Goal: Task Accomplishment & Management: Use online tool/utility

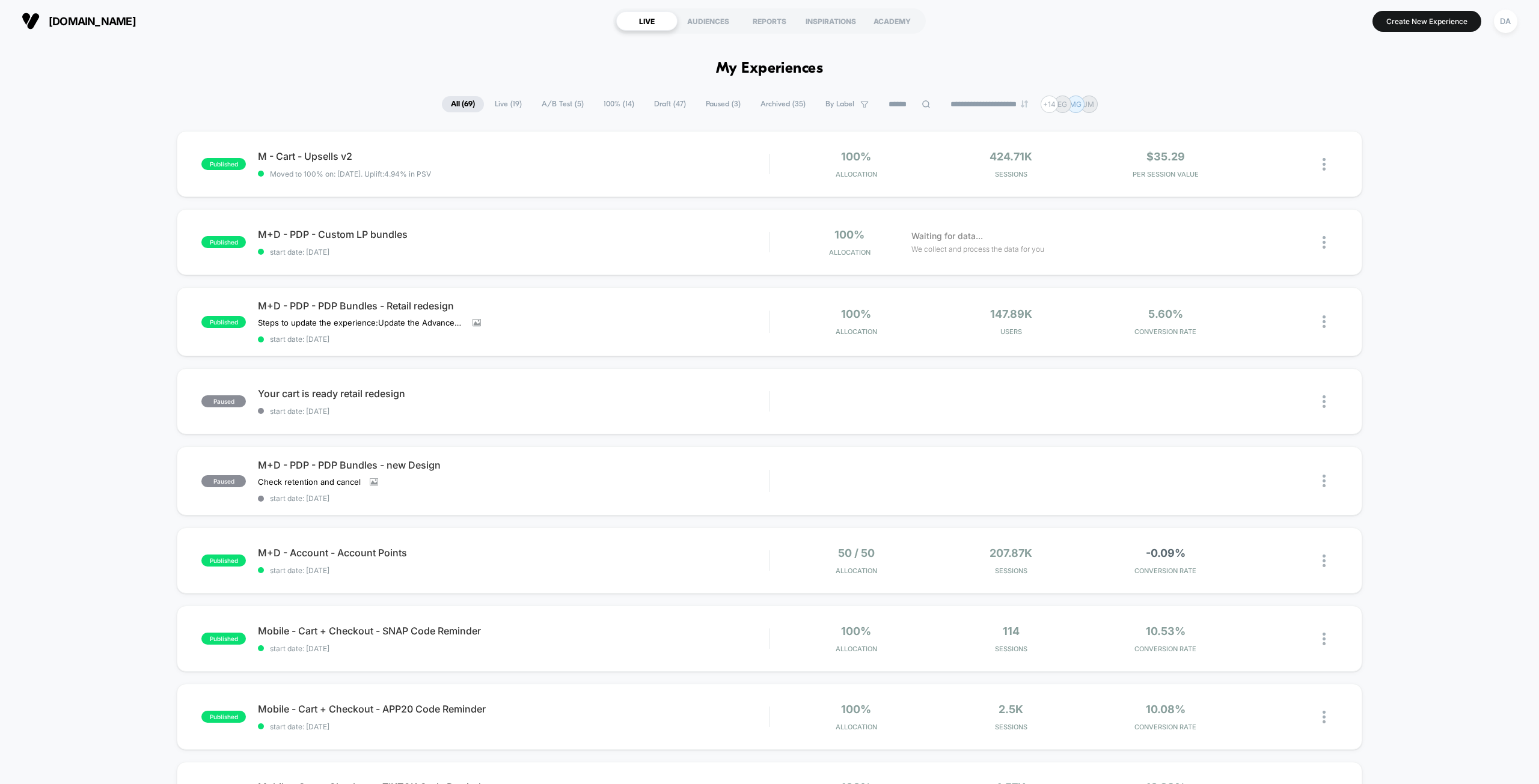
click at [653, 102] on span "Draft ( 47 )" at bounding box center [669, 104] width 50 height 17
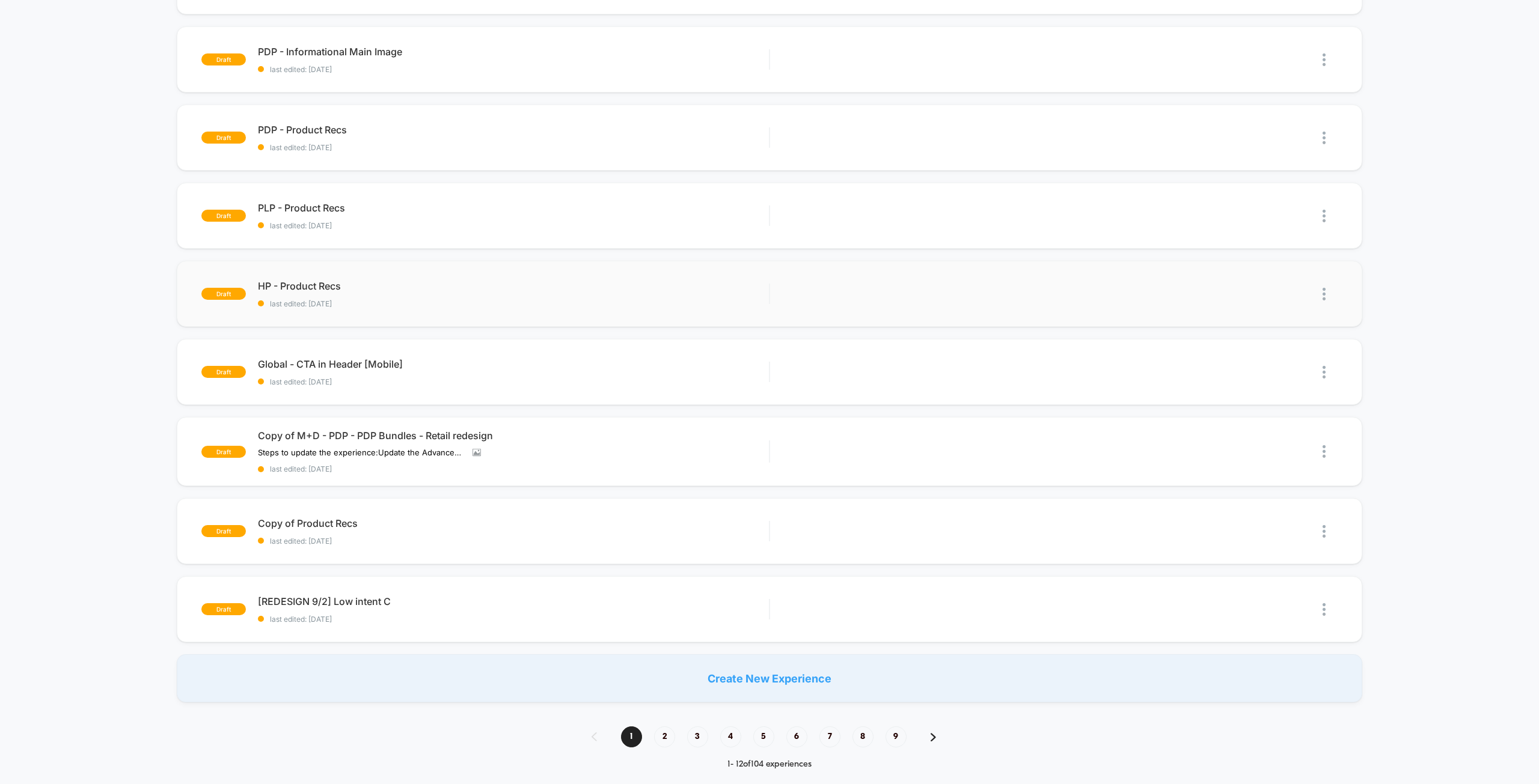
scroll to position [421, 0]
click at [547, 287] on span "HP - Product Recs Click to edit experience details" at bounding box center [513, 282] width 511 height 12
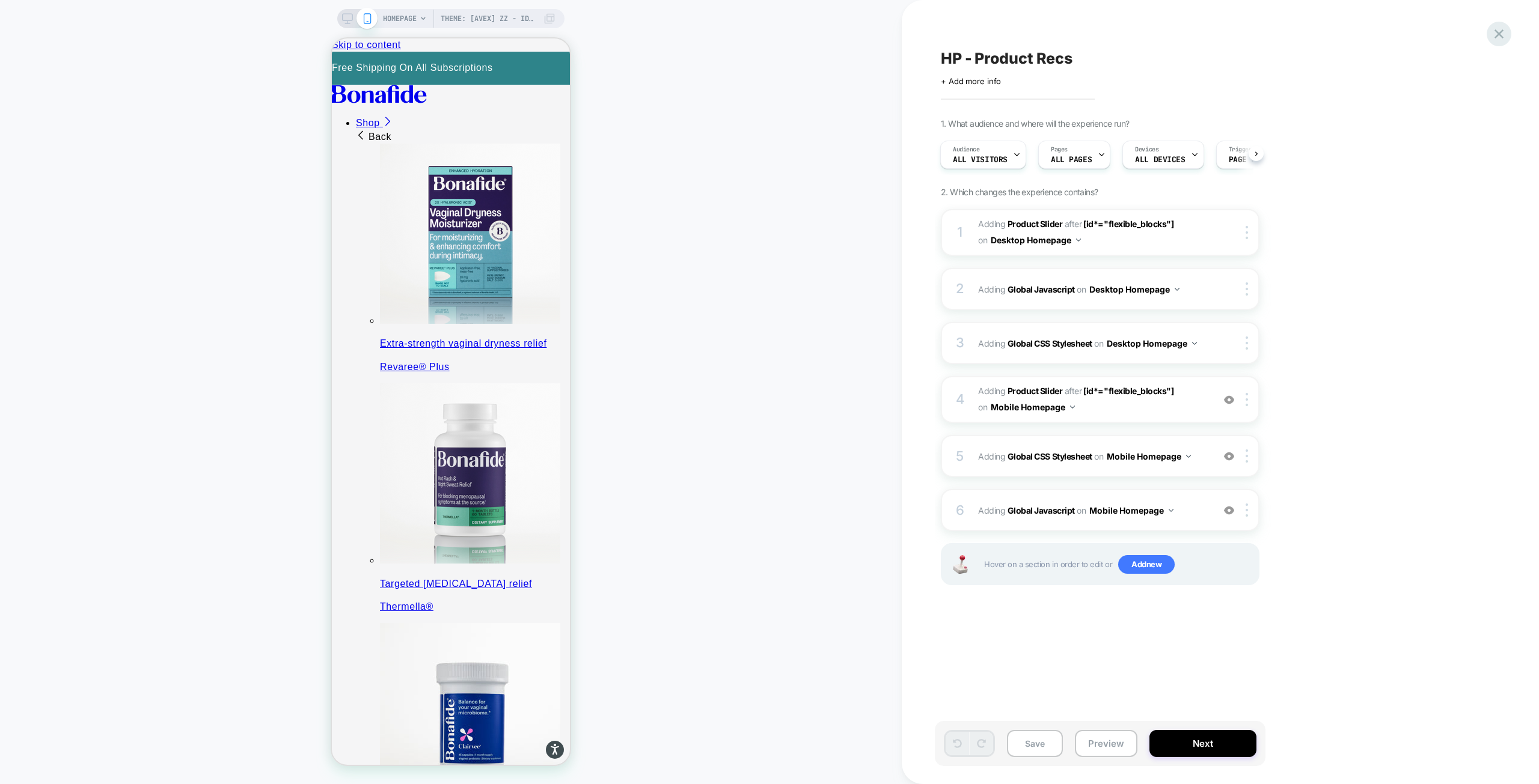
click at [1505, 34] on icon at bounding box center [1499, 34] width 17 height 17
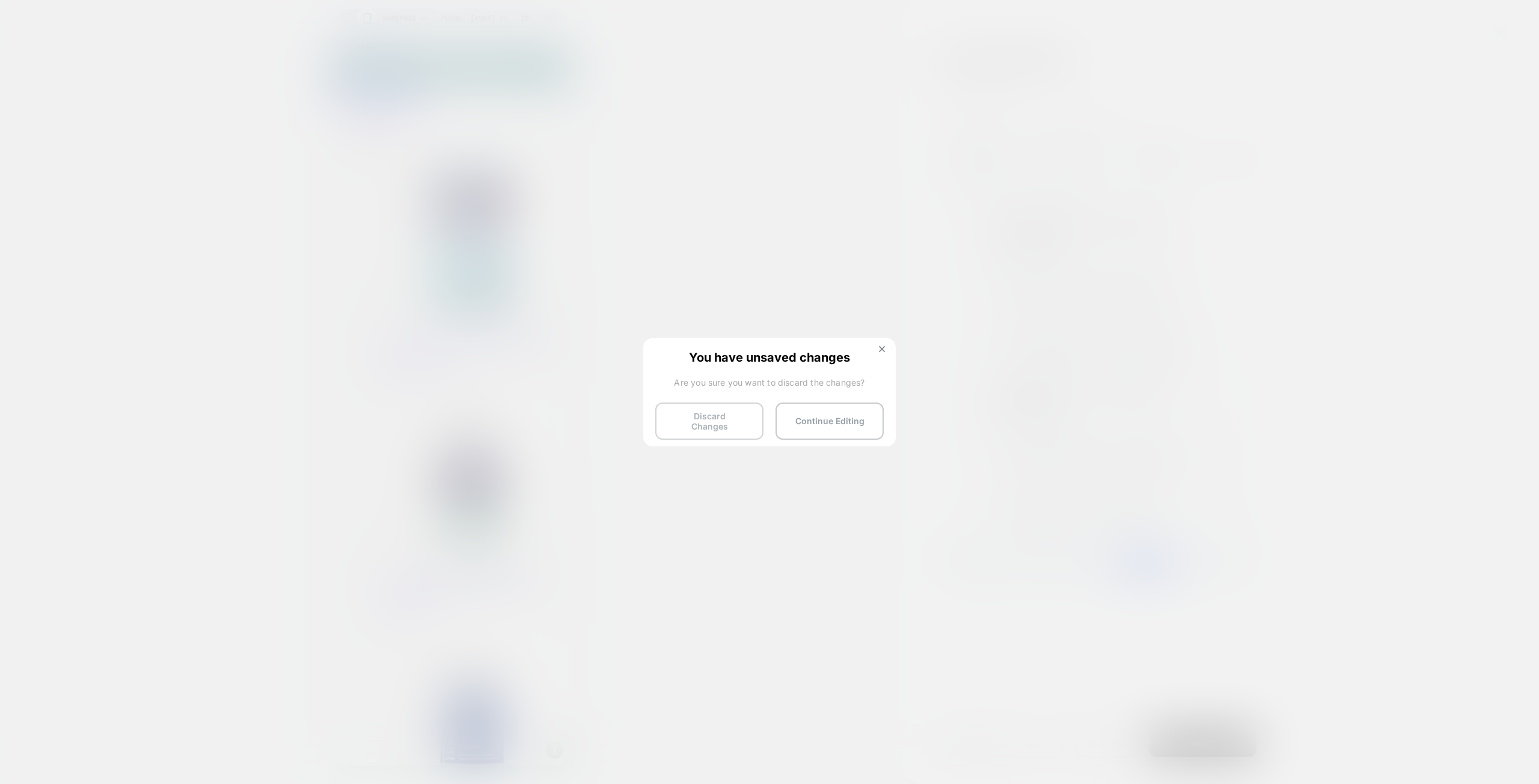
click at [740, 416] on button "Discard Changes" at bounding box center [709, 421] width 108 height 37
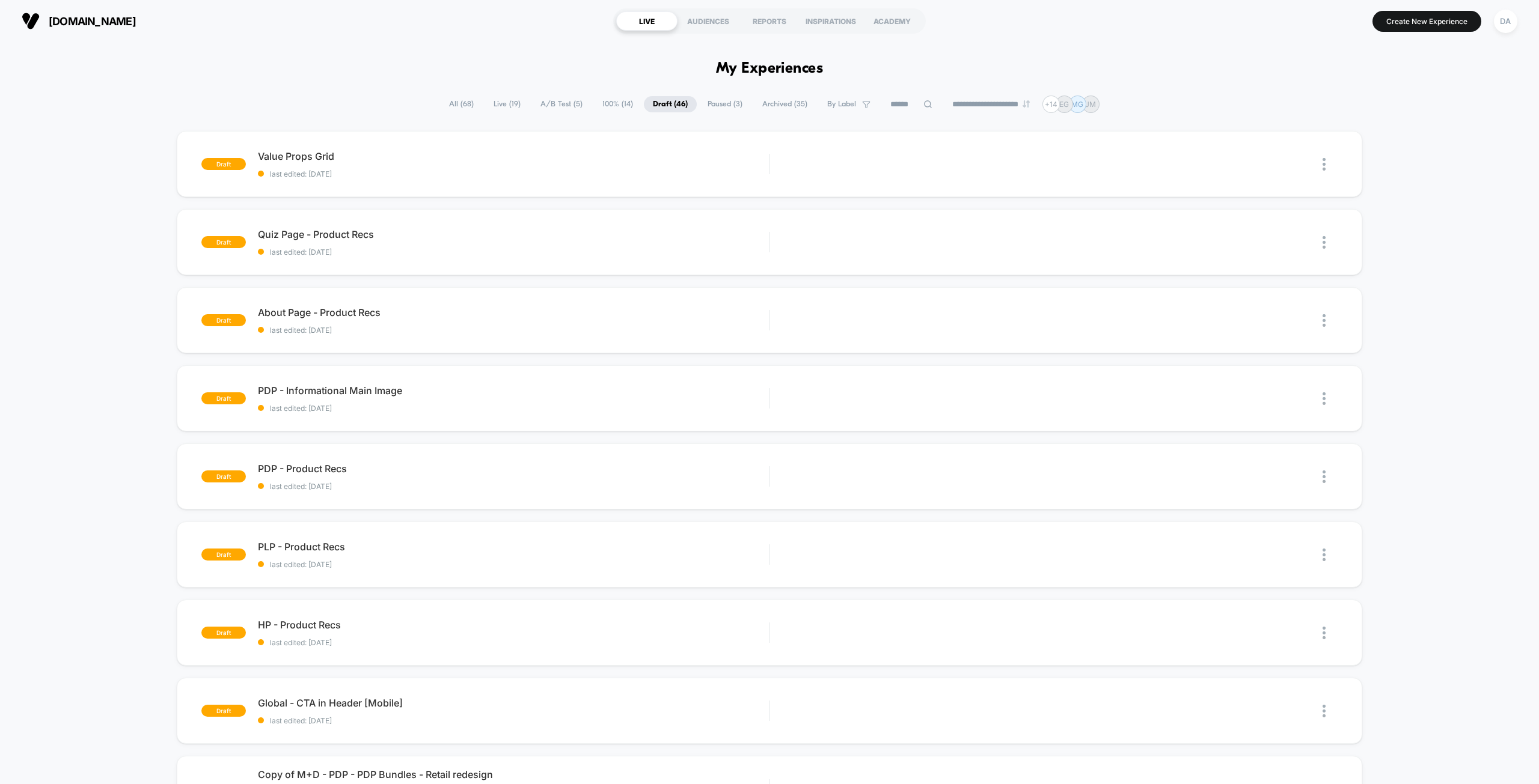
click at [924, 105] on icon at bounding box center [927, 104] width 8 height 8
type input "****"
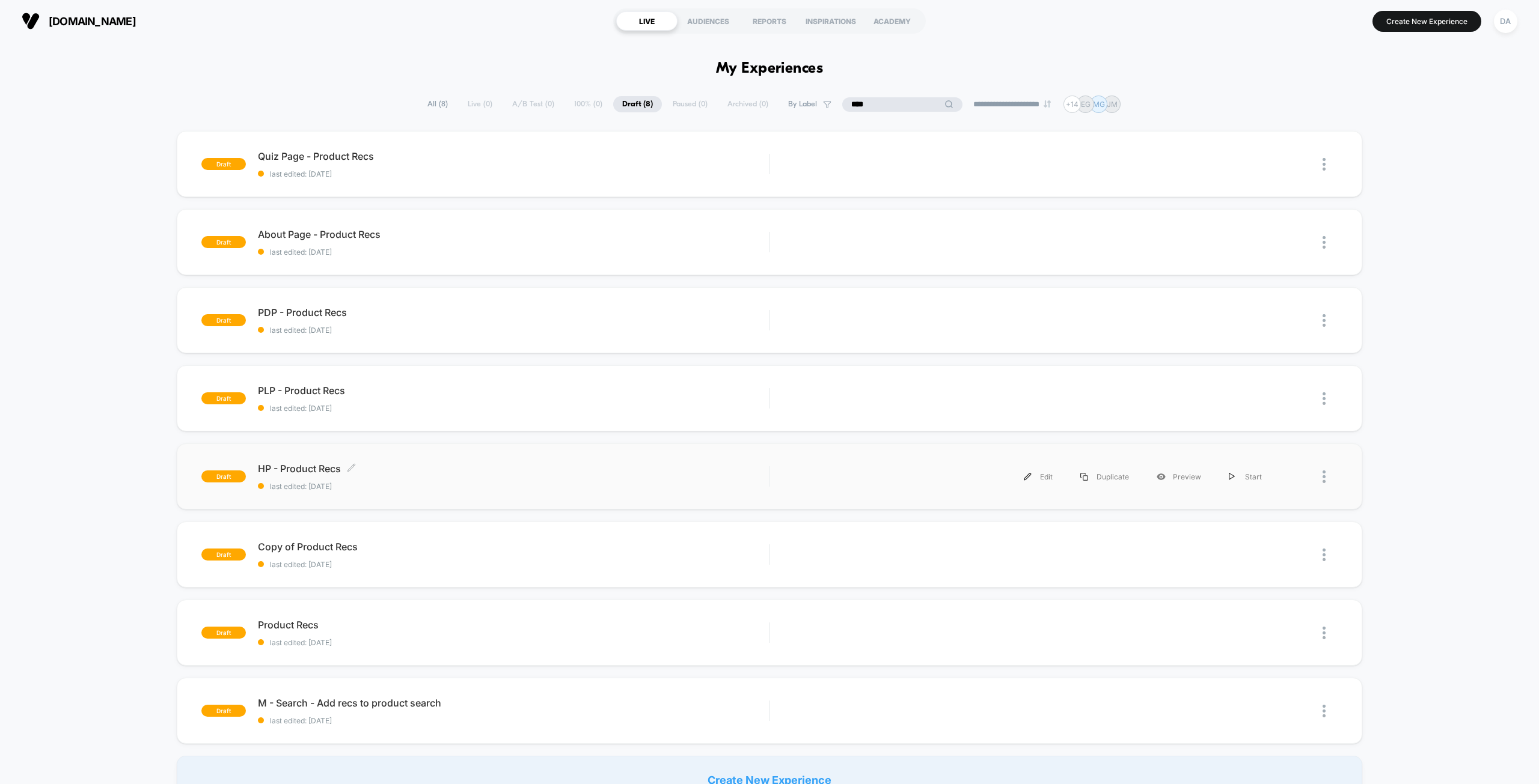
click at [434, 474] on span "HP - Product Recs Click to edit experience details" at bounding box center [513, 469] width 511 height 12
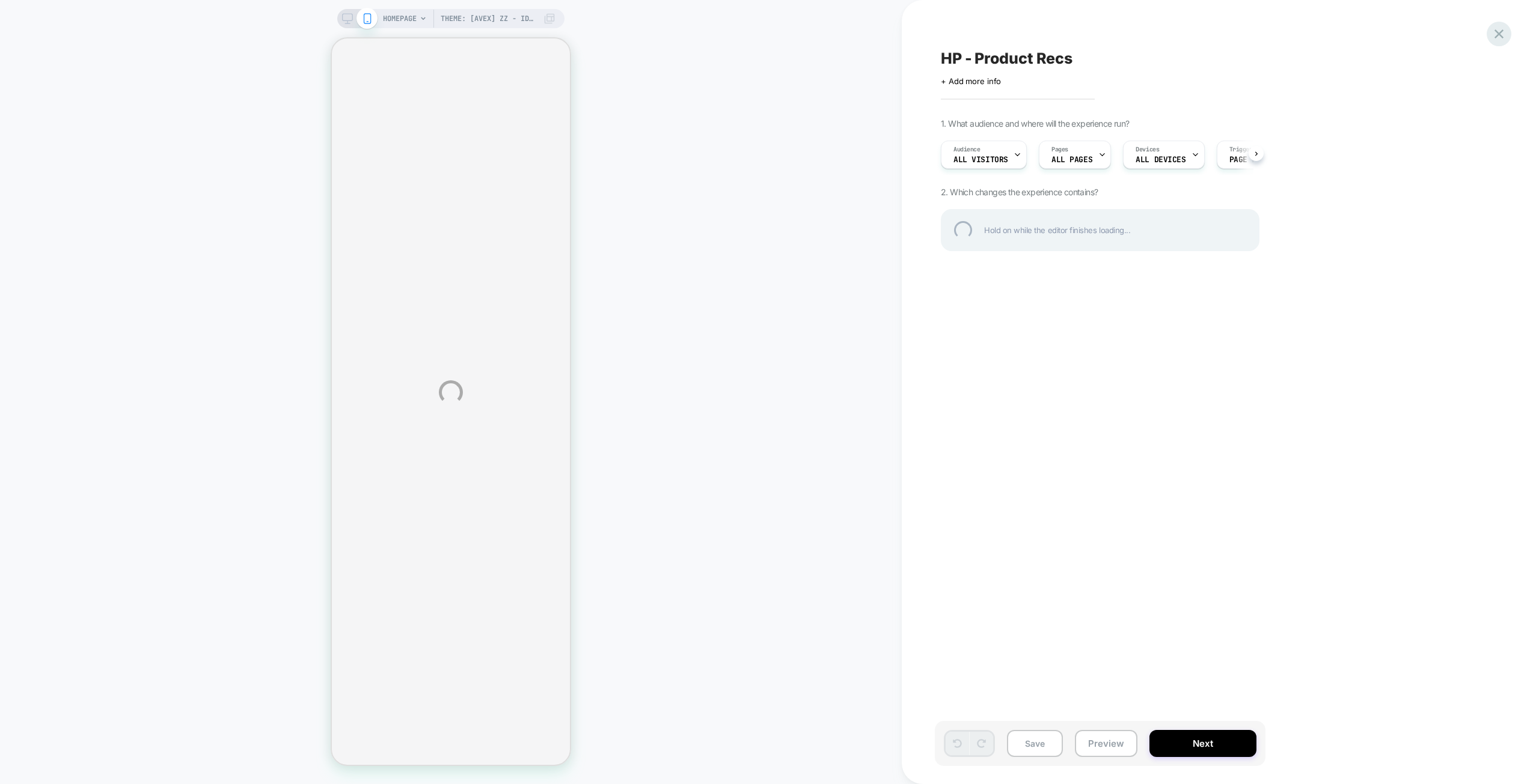
click at [1504, 32] on div at bounding box center [1499, 34] width 24 height 24
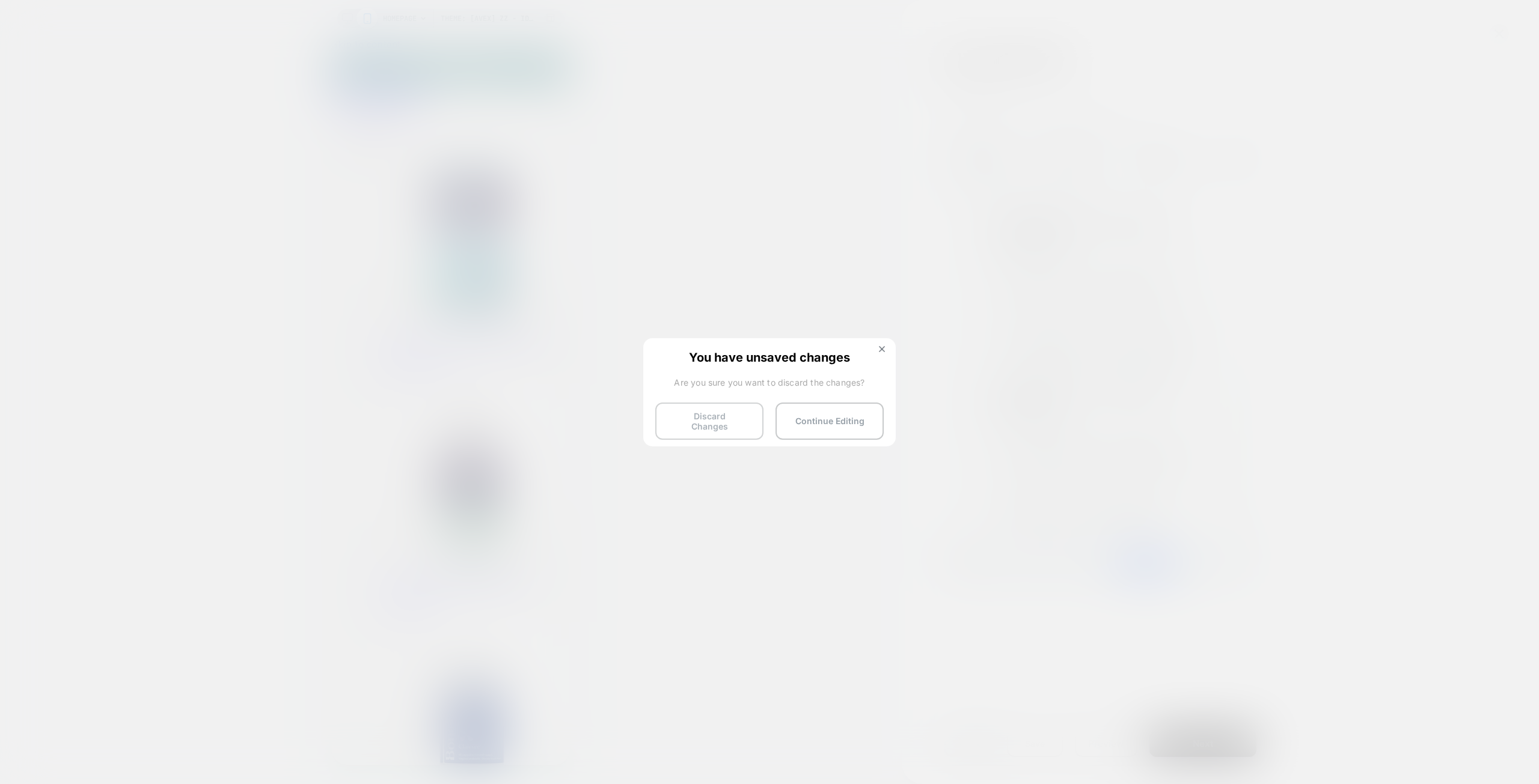
click at [736, 416] on button "Discard Changes" at bounding box center [709, 421] width 108 height 37
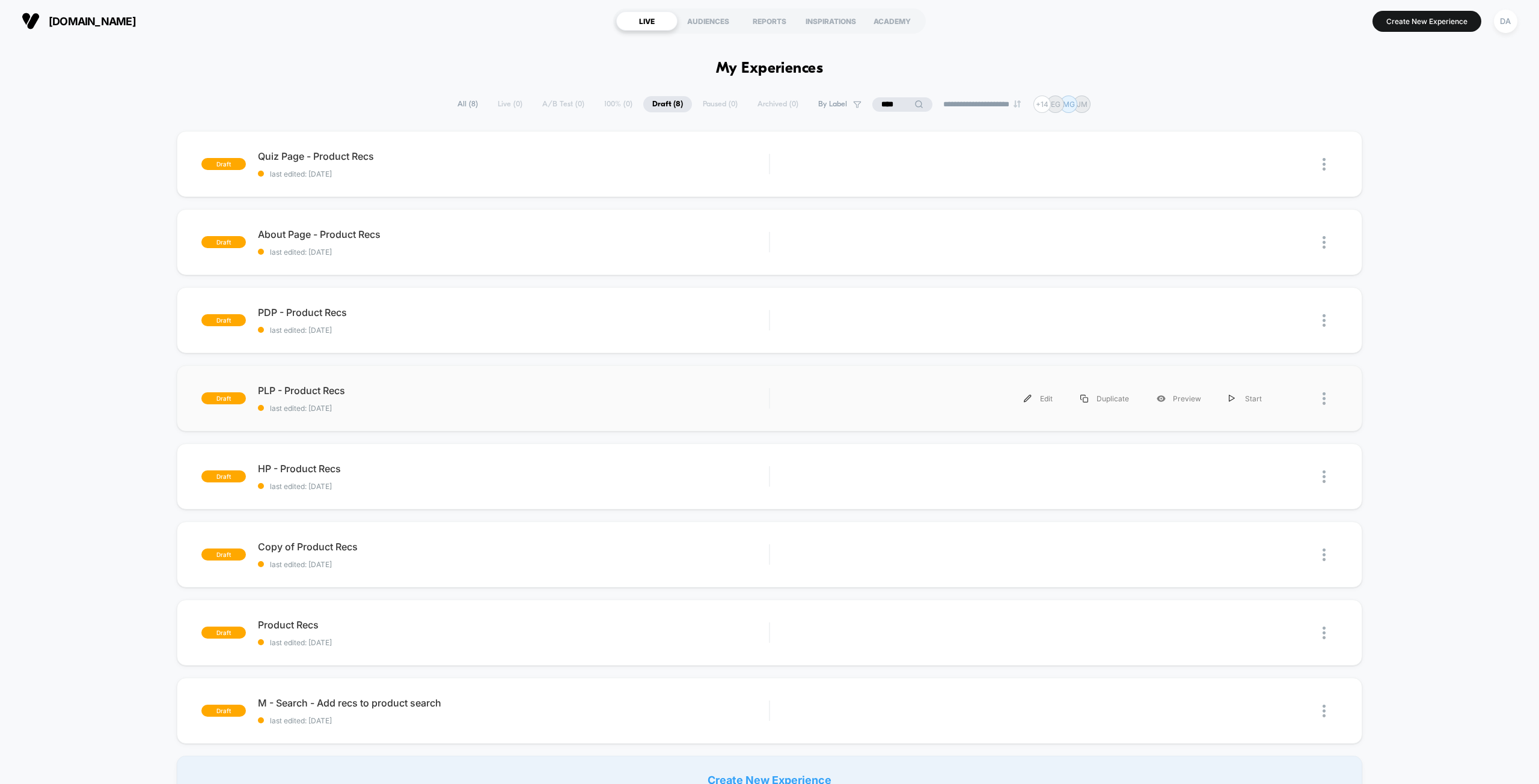
click at [737, 376] on div "draft PLP - Product Recs last edited: [DATE] Edit Duplicate Preview Start" at bounding box center [770, 398] width 1185 height 66
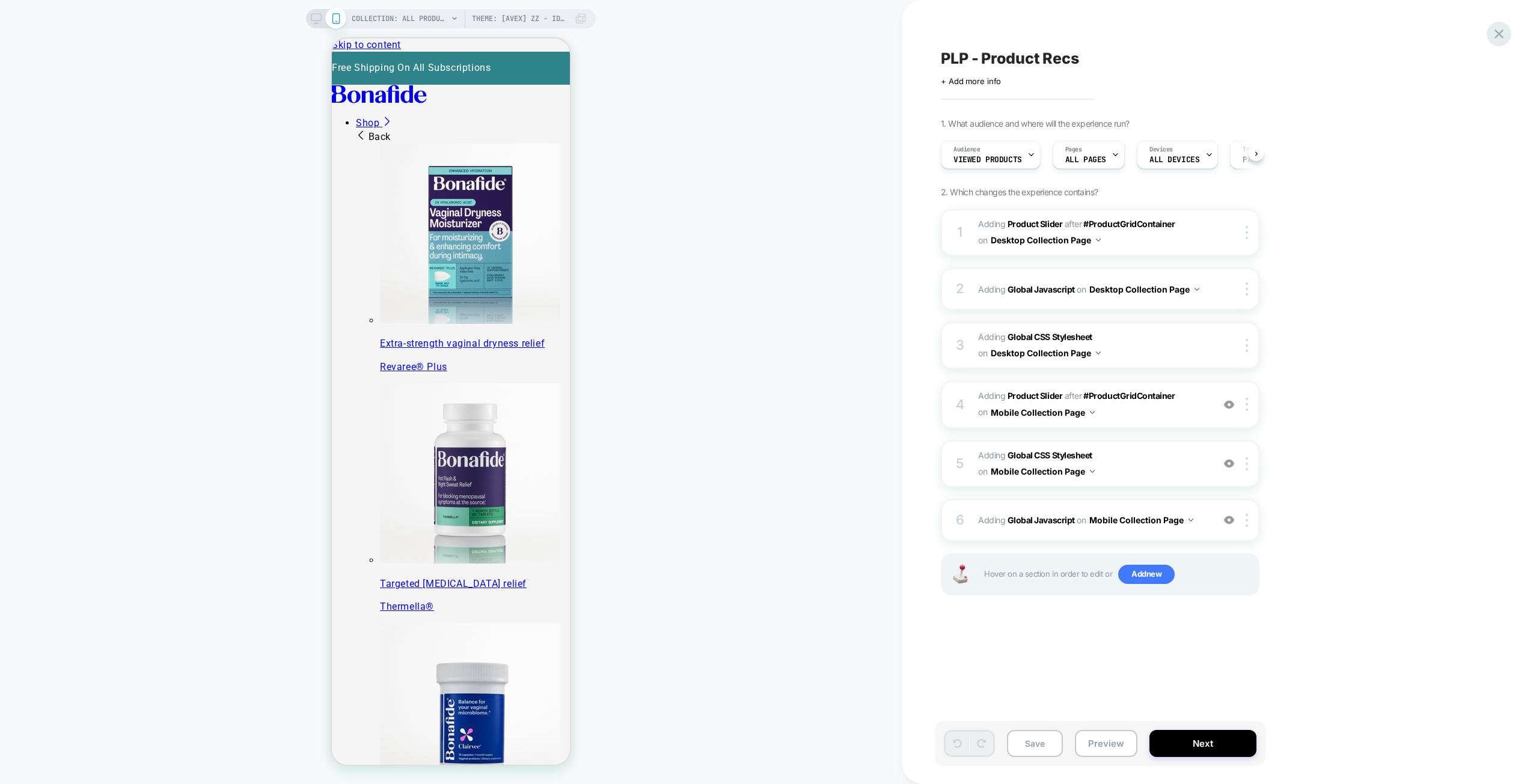
scroll to position [0, 1]
click at [1506, 37] on icon at bounding box center [1499, 34] width 17 height 17
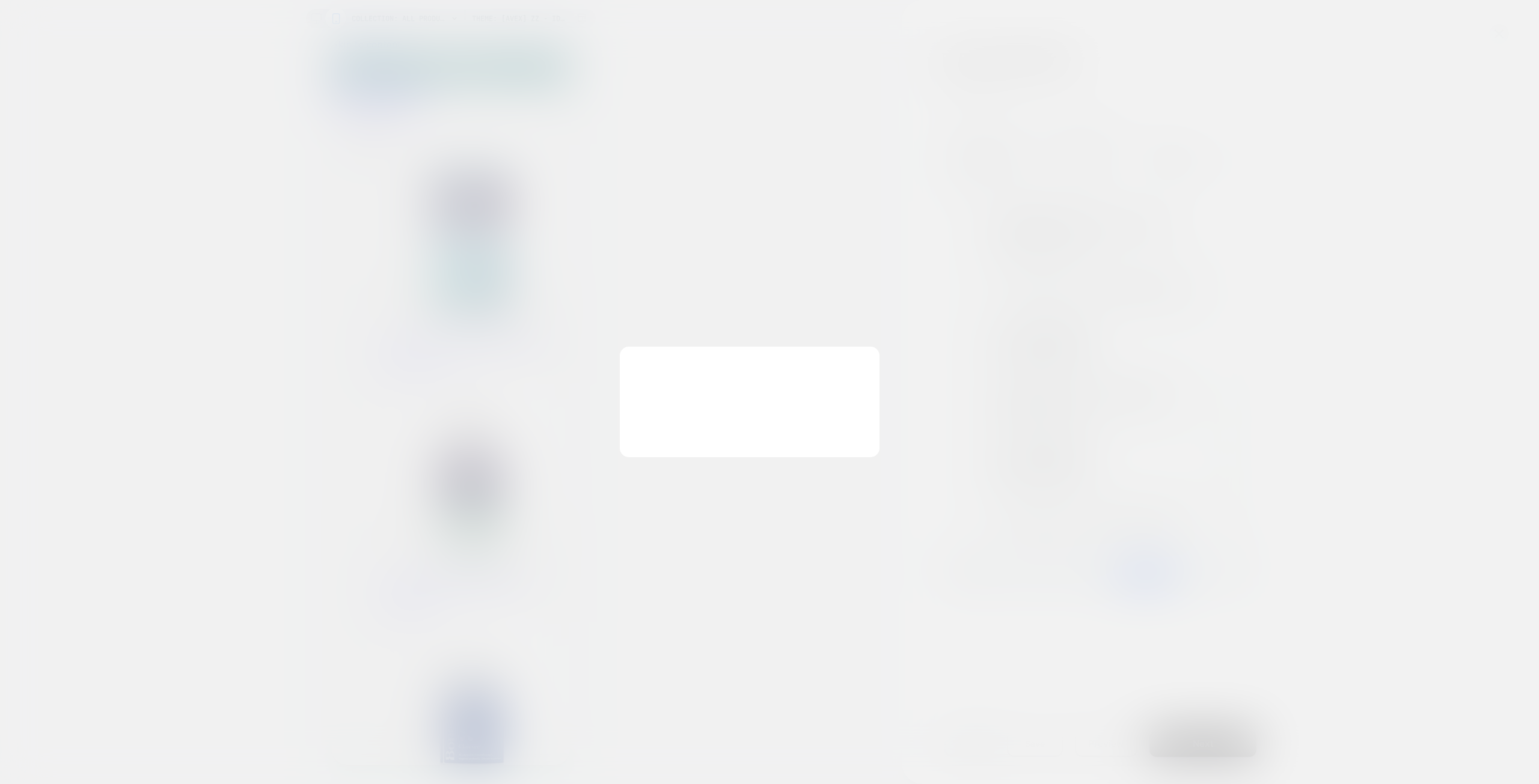
scroll to position [0, 0]
